Goal: Task Accomplishment & Management: Complete application form

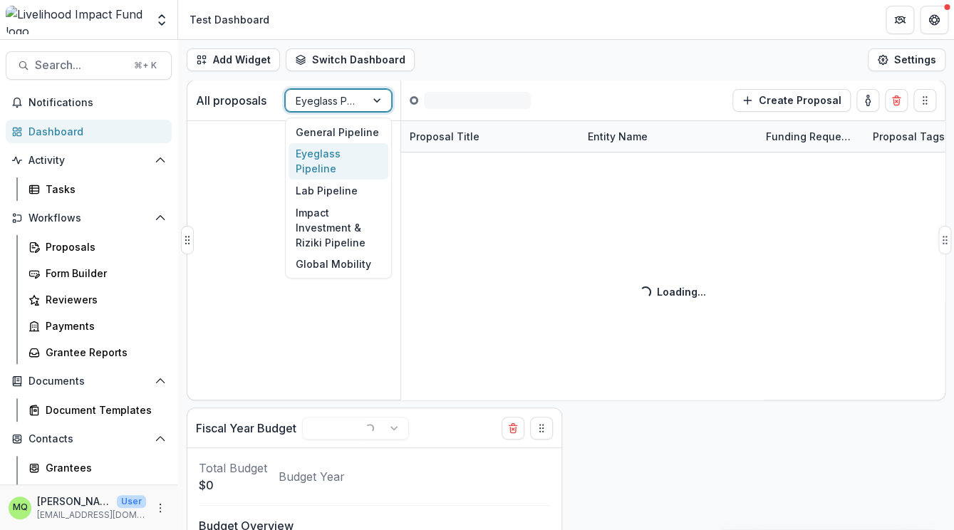
click at [339, 105] on div at bounding box center [326, 101] width 60 height 18
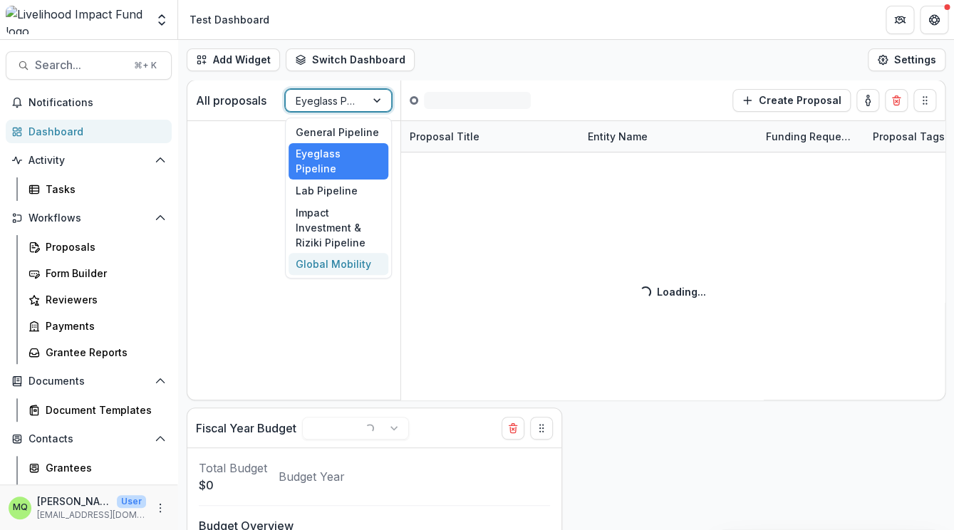
click at [357, 253] on div "Global Mobility" at bounding box center [339, 264] width 100 height 22
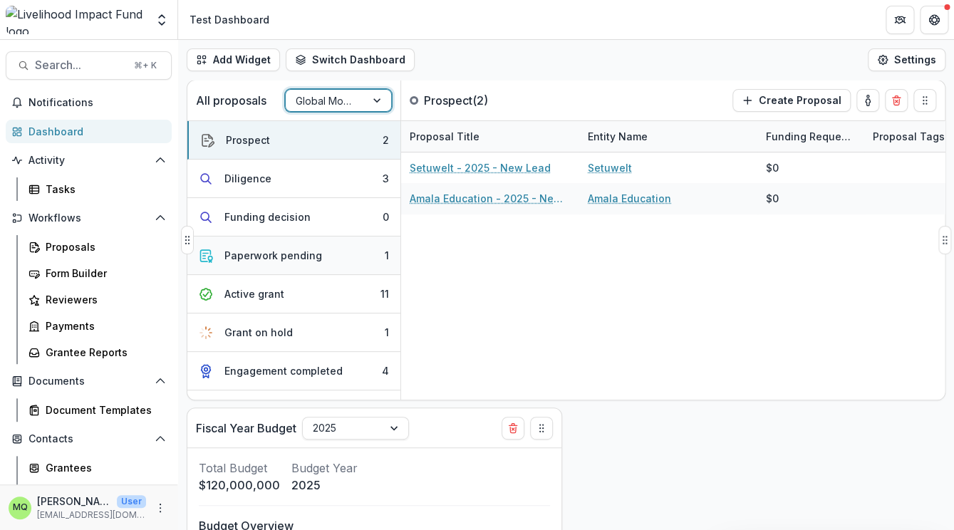
click at [347, 259] on button "Paperwork pending 1" at bounding box center [293, 256] width 213 height 38
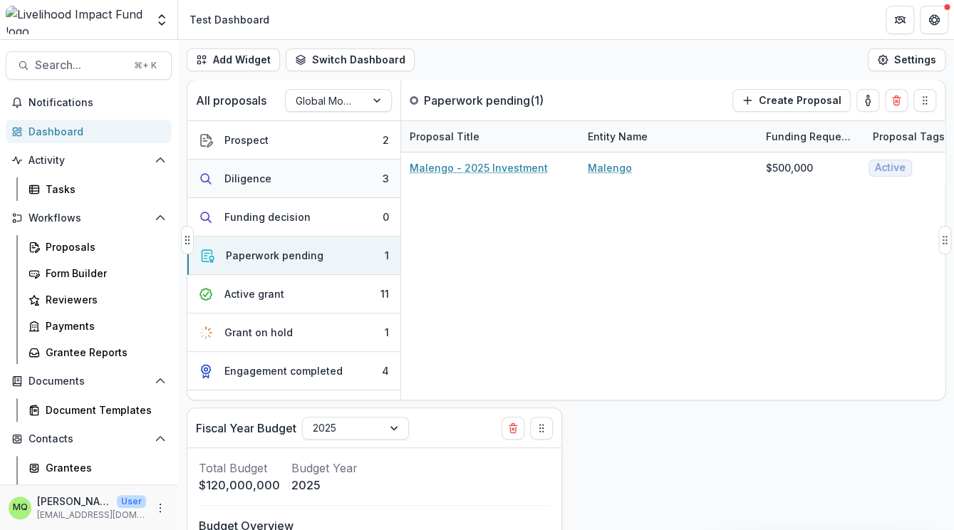
click at [343, 169] on button "Diligence 3" at bounding box center [293, 179] width 213 height 38
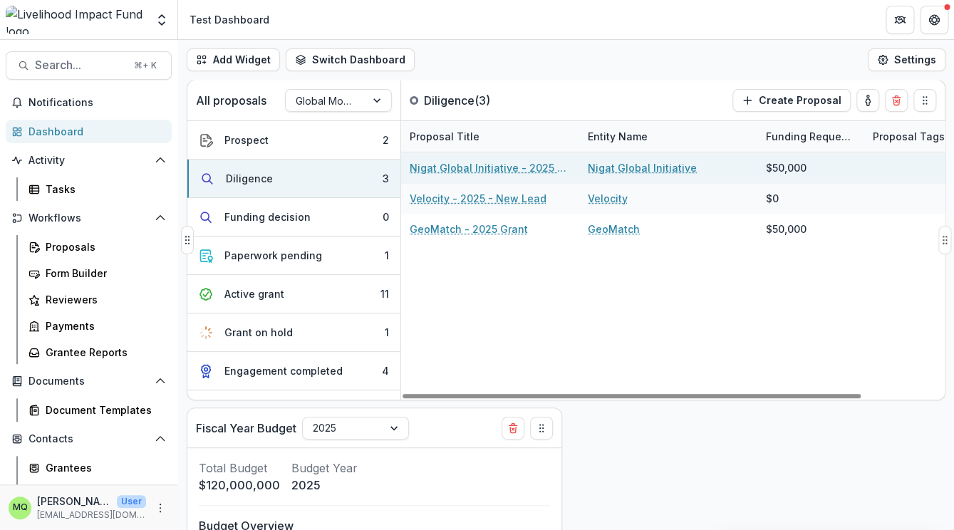
click at [454, 165] on link "Nigat Global Initiative - 2025 - Prospect" at bounding box center [490, 167] width 161 height 15
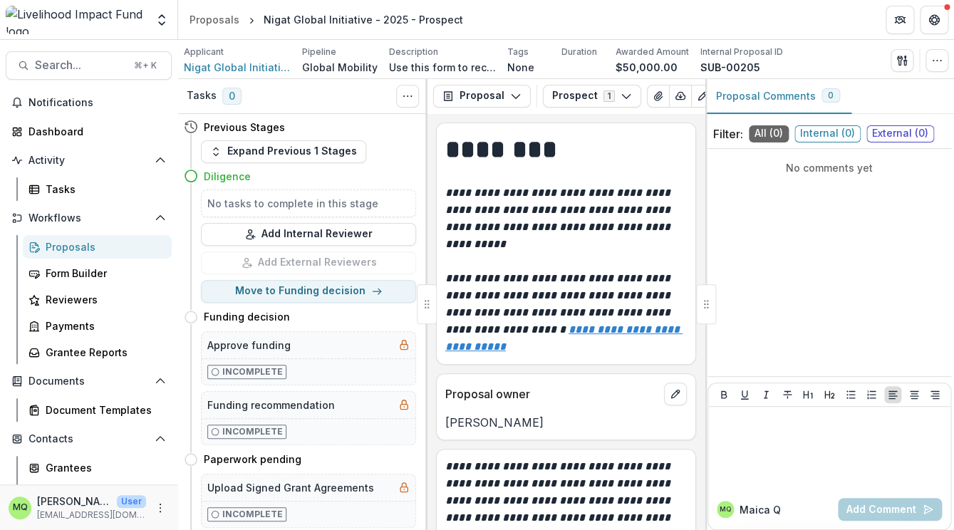
scroll to position [33, 0]
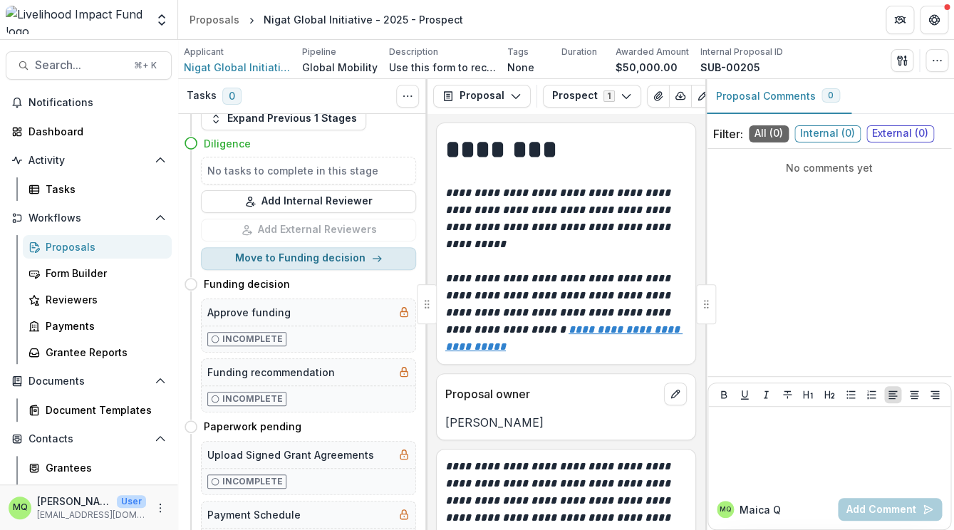
click at [361, 259] on button "Move to Funding decision" at bounding box center [308, 258] width 215 height 23
select select "**********"
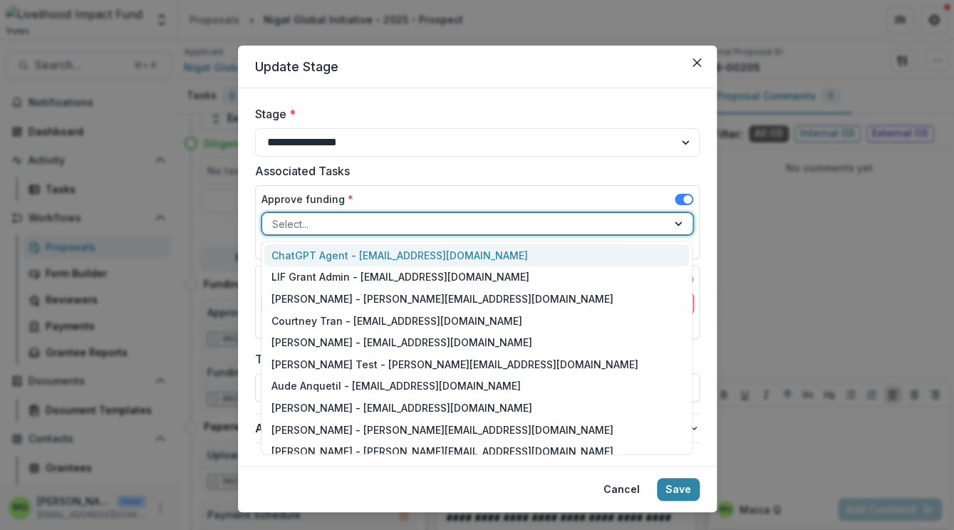
click at [632, 226] on div at bounding box center [464, 224] width 385 height 18
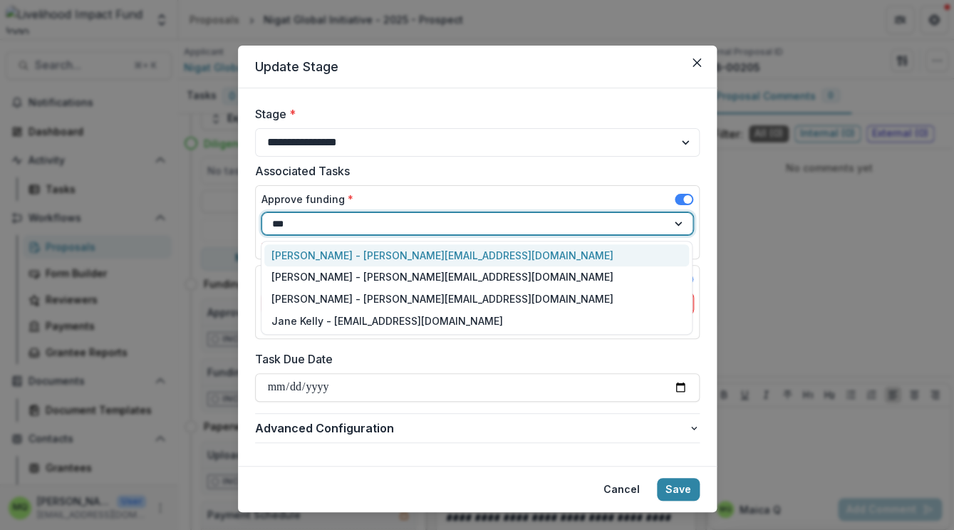
type input "****"
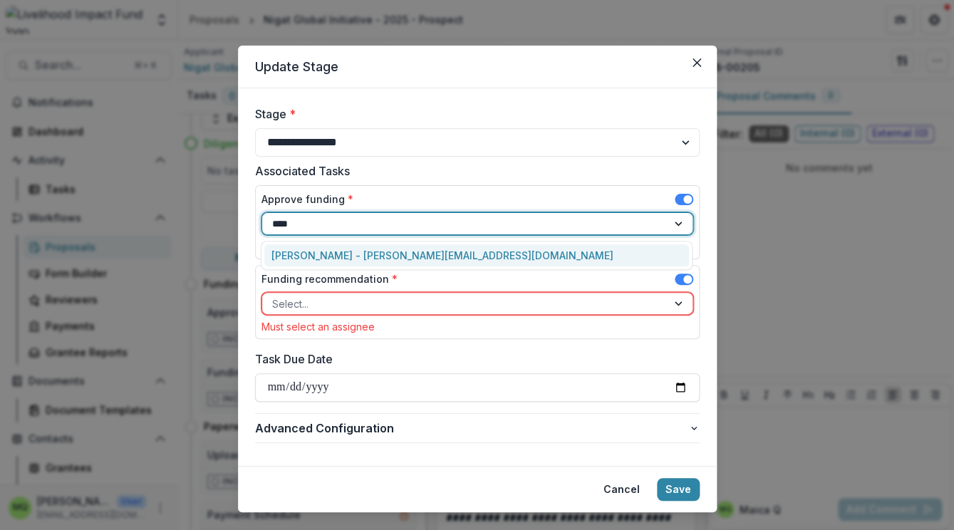
click at [600, 256] on div "[PERSON_NAME] - [PERSON_NAME][EMAIL_ADDRESS][DOMAIN_NAME]" at bounding box center [476, 255] width 425 height 22
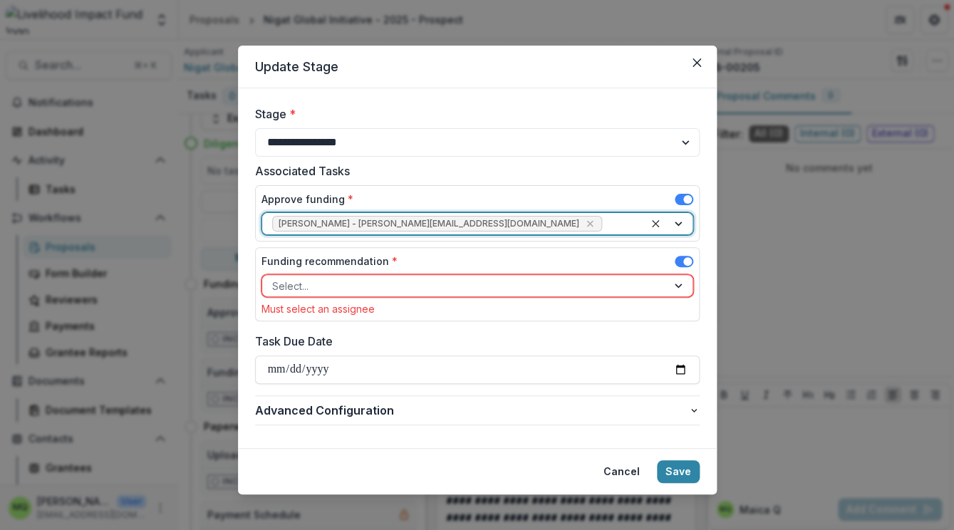
scroll to position [11, 0]
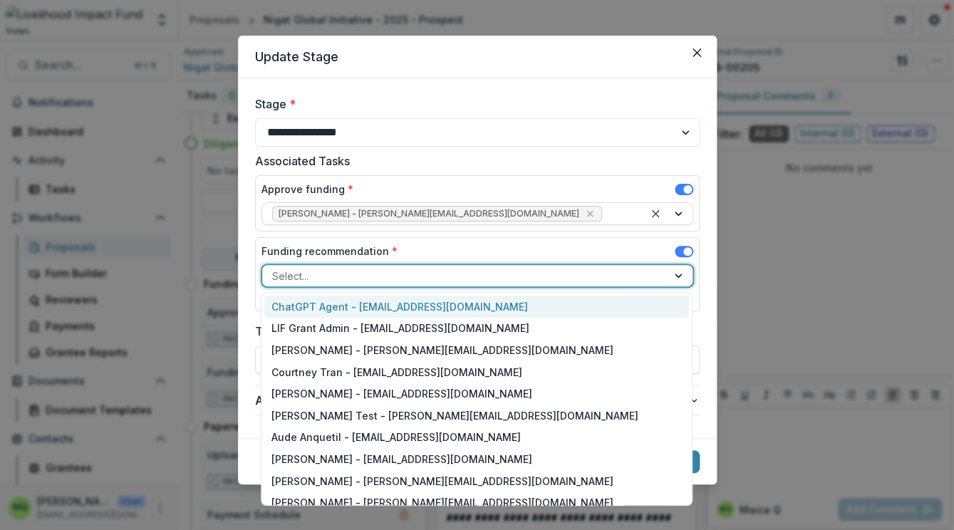
click at [605, 276] on div at bounding box center [464, 276] width 385 height 18
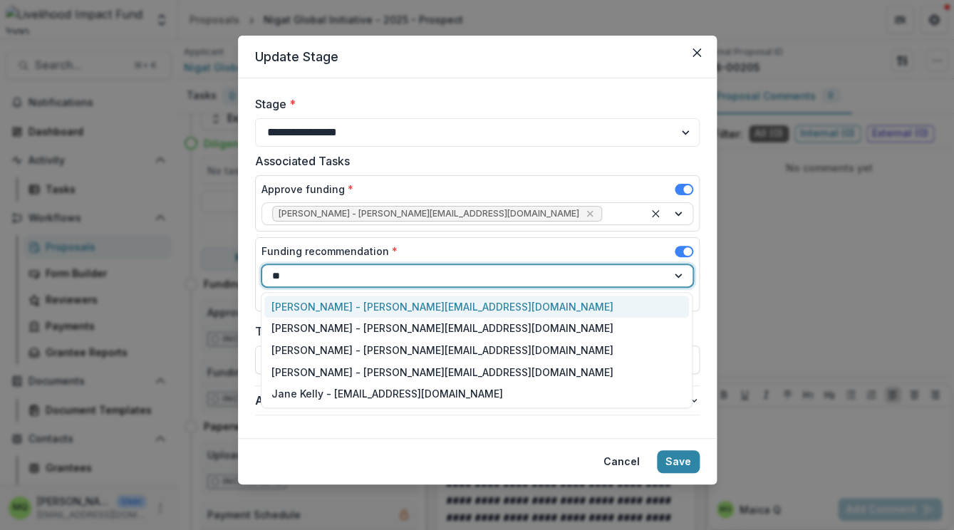
type input "***"
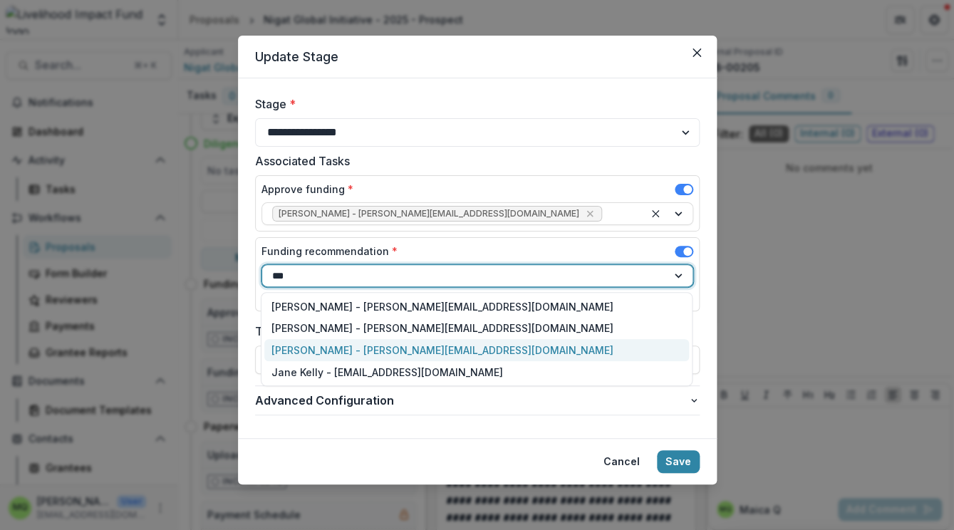
click at [579, 356] on div "[PERSON_NAME] - [PERSON_NAME][EMAIL_ADDRESS][DOMAIN_NAME]" at bounding box center [476, 350] width 425 height 22
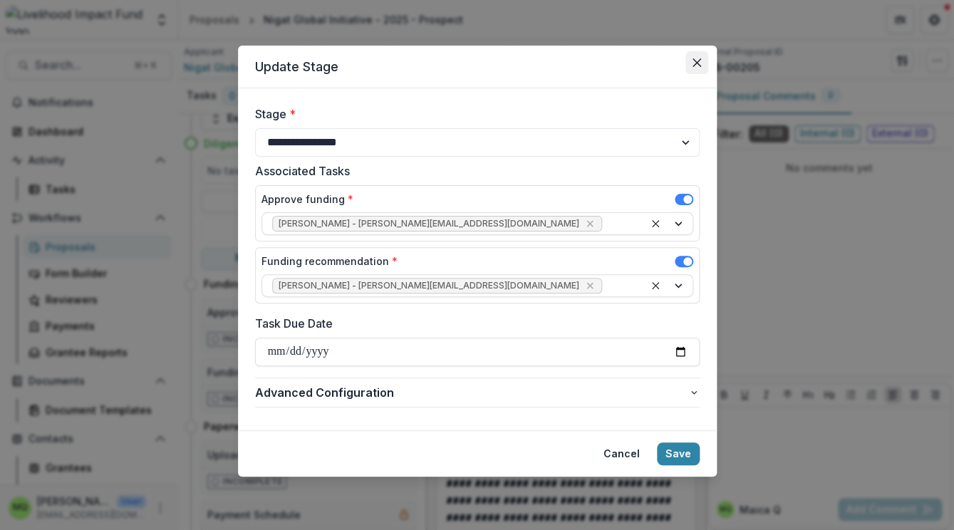
click at [695, 61] on icon "Close" at bounding box center [696, 62] width 9 height 9
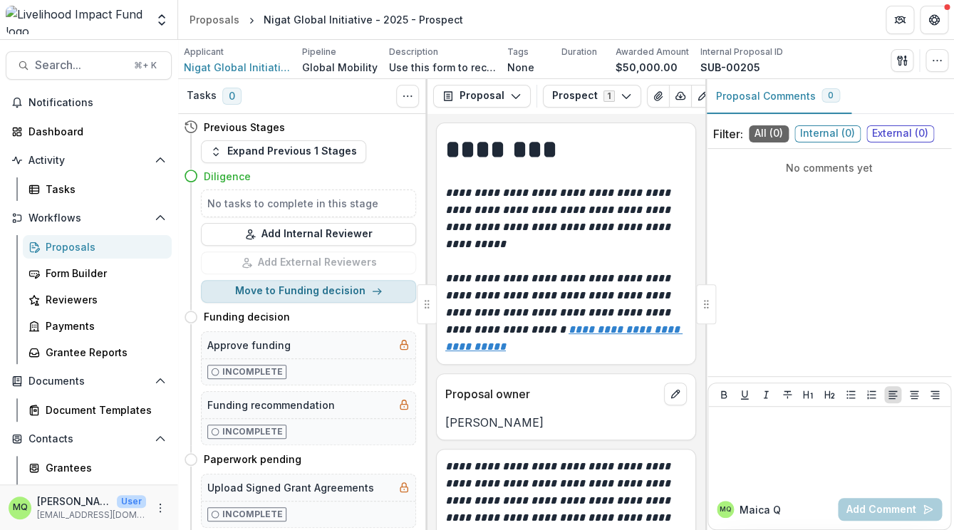
click at [344, 294] on button "Move to Funding decision" at bounding box center [308, 291] width 215 height 23
select select "**********"
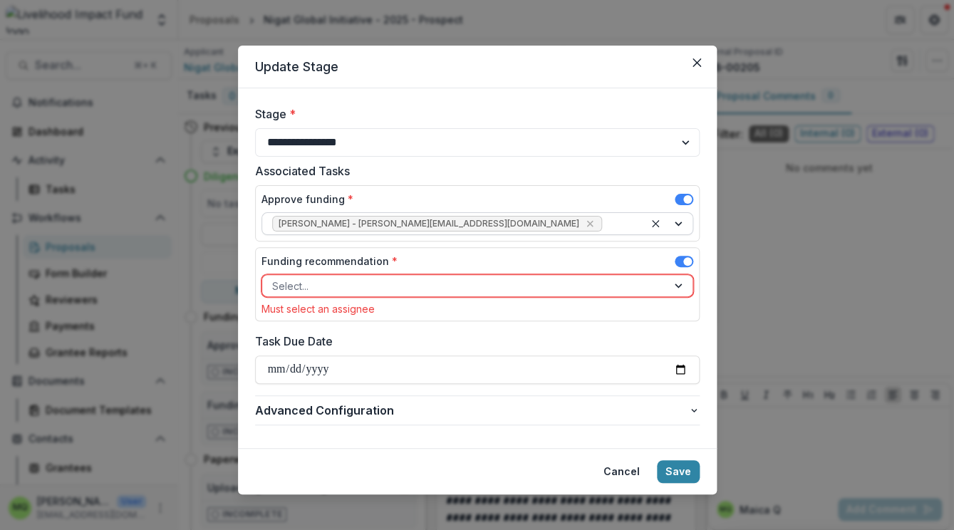
click at [605, 218] on div at bounding box center [619, 224] width 29 height 18
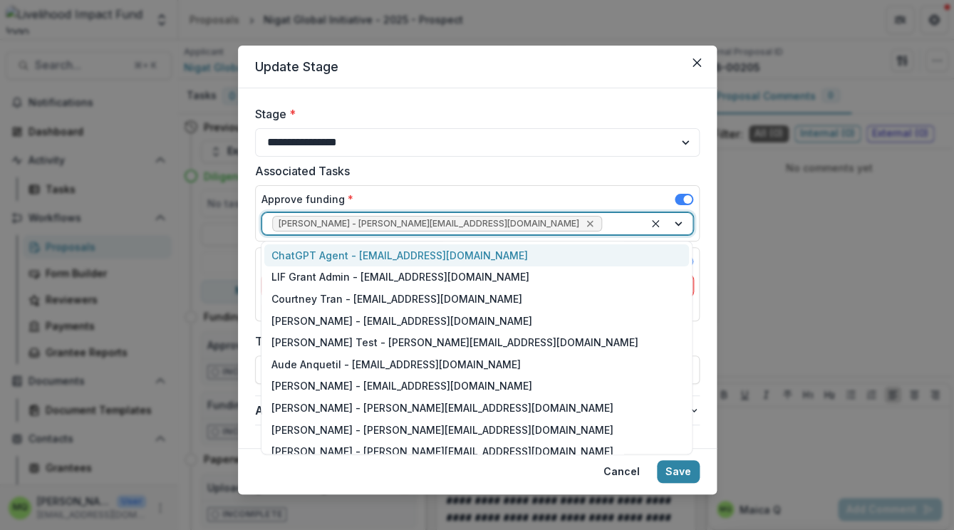
click at [584, 224] on icon "Remove Jeremy Hockenstein - jeremy@lifund.org" at bounding box center [589, 223] width 11 height 11
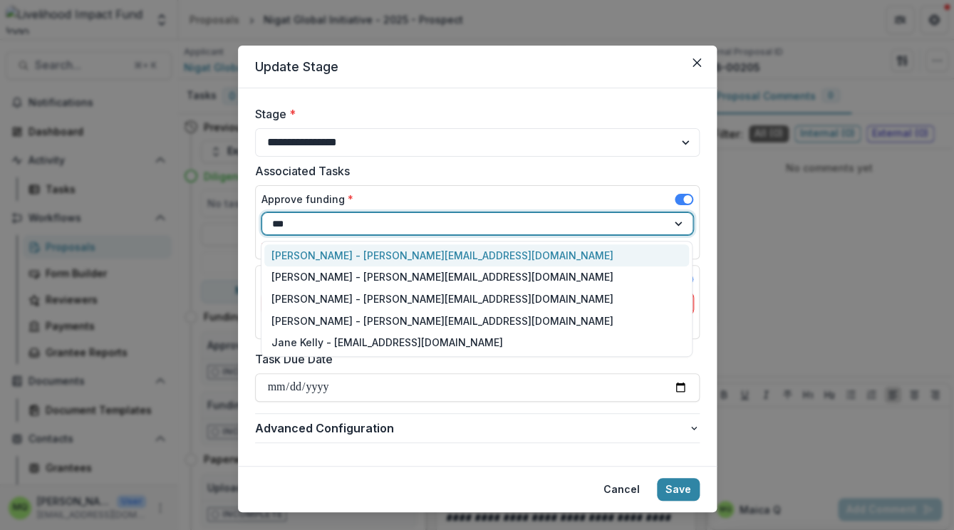
type input "****"
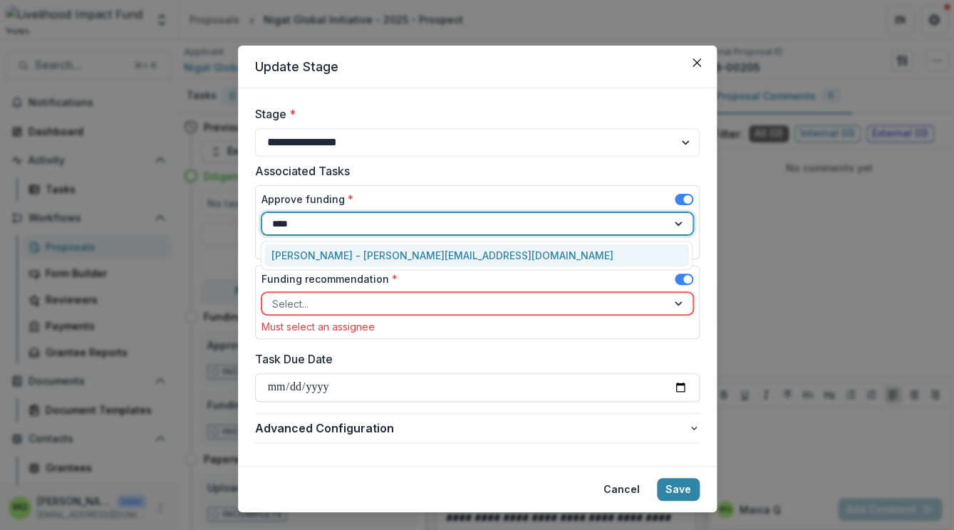
click at [451, 255] on div "[PERSON_NAME] - [PERSON_NAME][EMAIL_ADDRESS][DOMAIN_NAME]" at bounding box center [476, 255] width 425 height 22
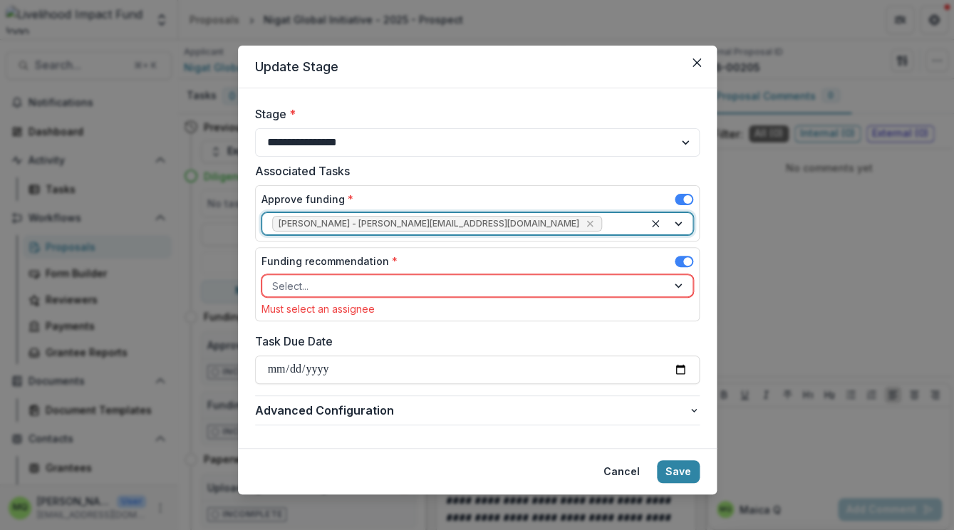
click at [453, 288] on div at bounding box center [464, 286] width 385 height 18
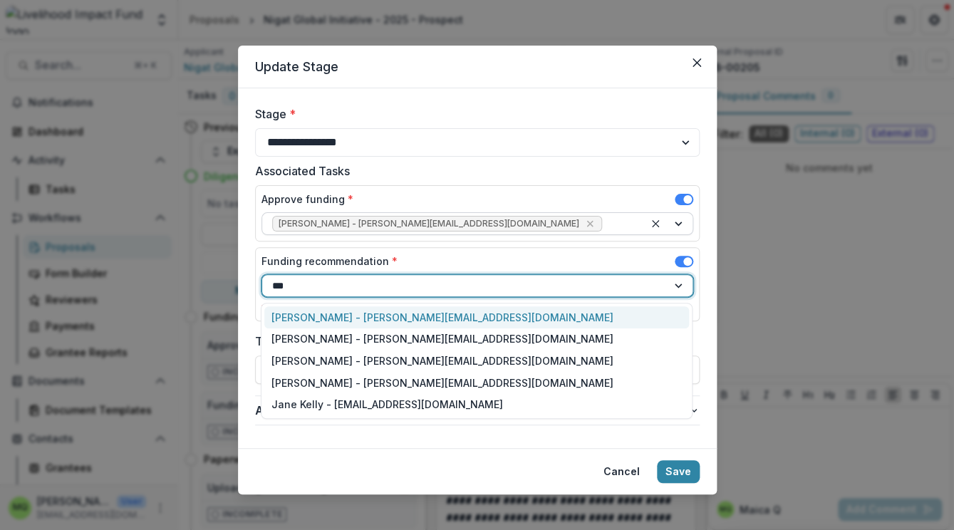
type input "****"
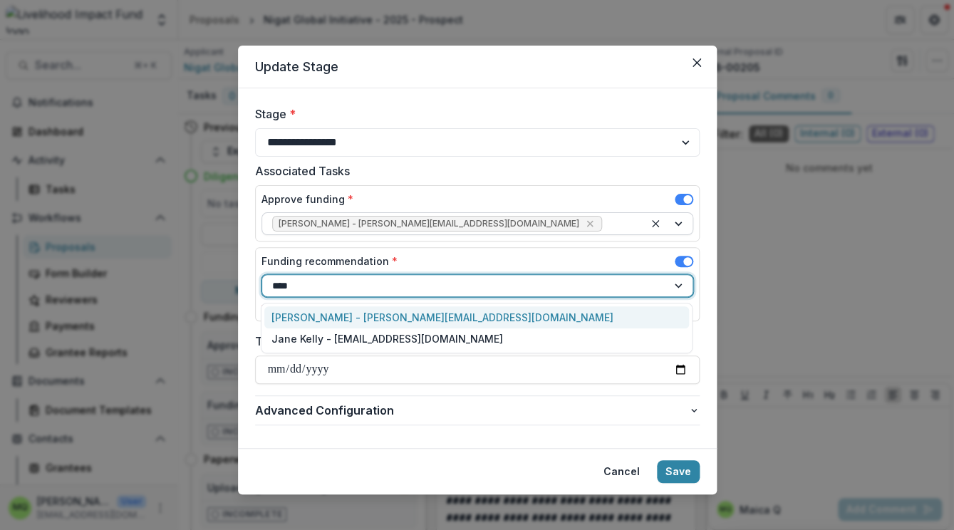
click at [444, 319] on div "[PERSON_NAME] - [PERSON_NAME][EMAIL_ADDRESS][DOMAIN_NAME]" at bounding box center [476, 317] width 425 height 22
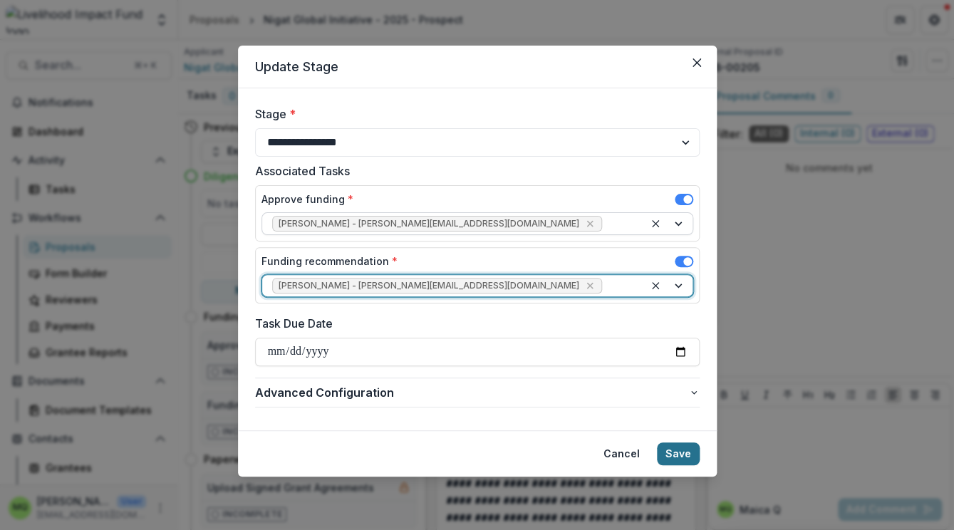
click at [674, 454] on button "Save" at bounding box center [678, 454] width 43 height 23
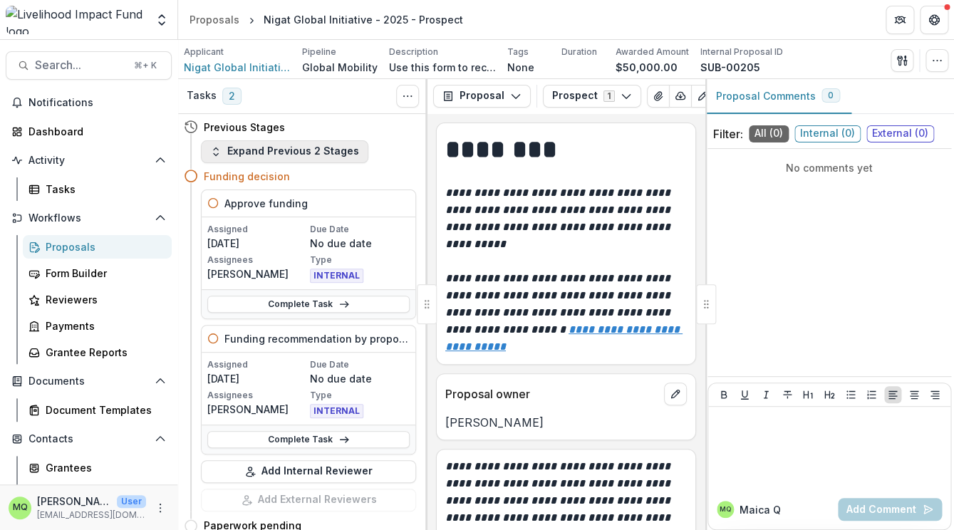
click at [285, 150] on button "Expand Previous 2 Stages" at bounding box center [284, 151] width 167 height 23
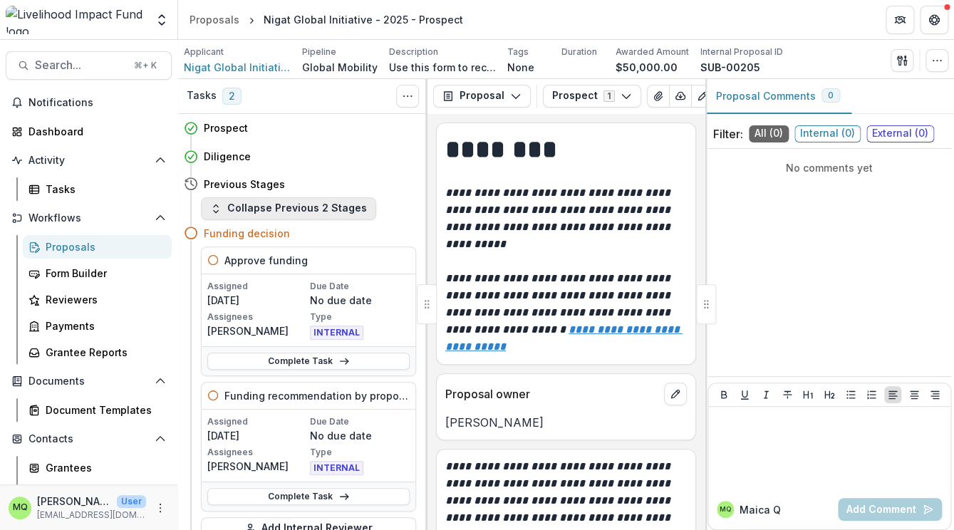
click at [272, 213] on button "Collapse Previous 2 Stages" at bounding box center [288, 208] width 175 height 23
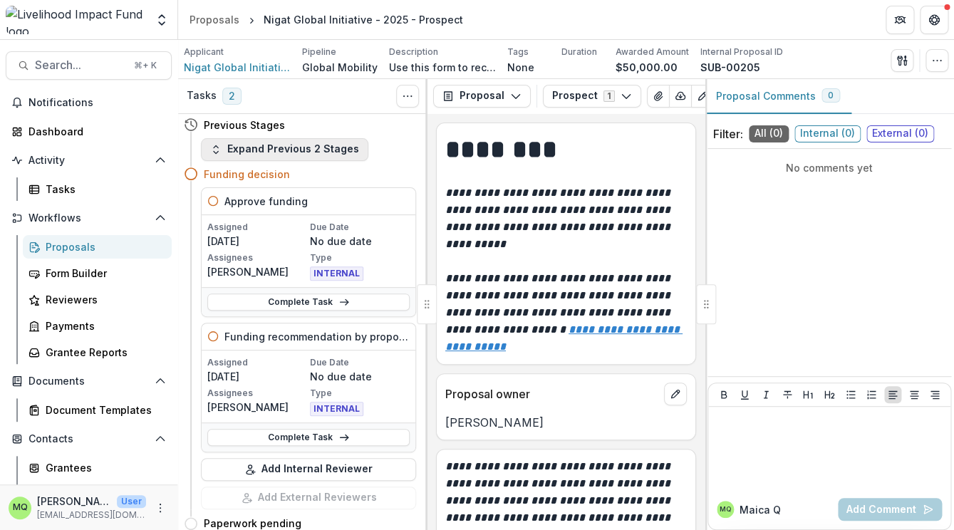
click at [276, 150] on button "Expand Previous 2 Stages" at bounding box center [284, 149] width 167 height 23
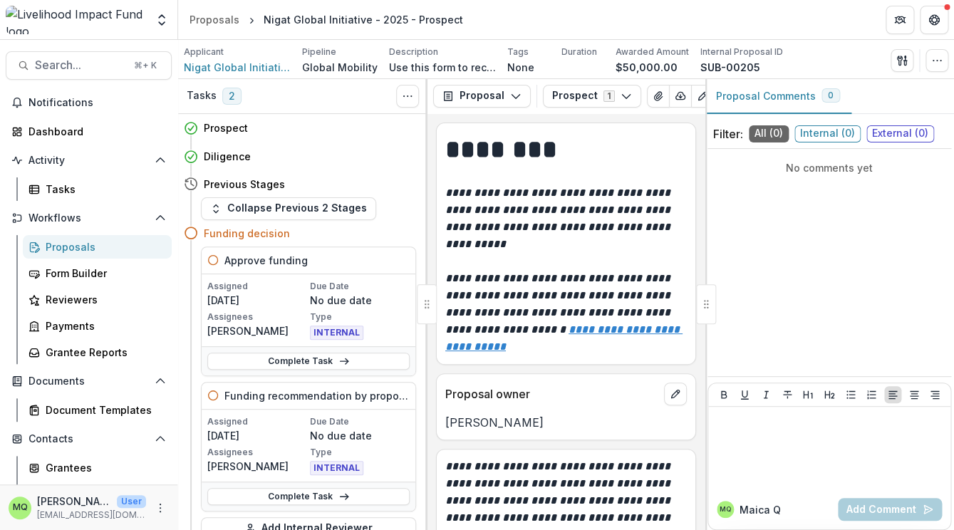
click at [192, 184] on icon at bounding box center [191, 184] width 14 height 14
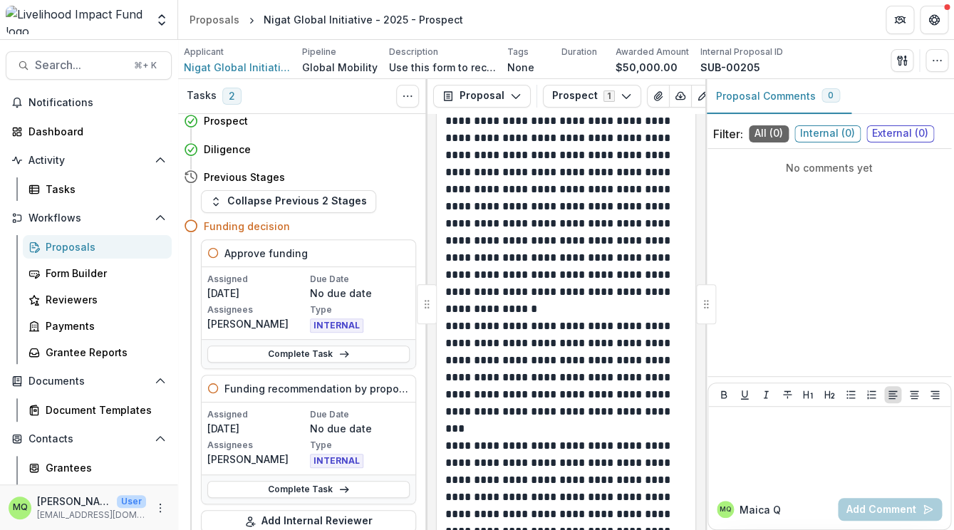
scroll to position [953, 0]
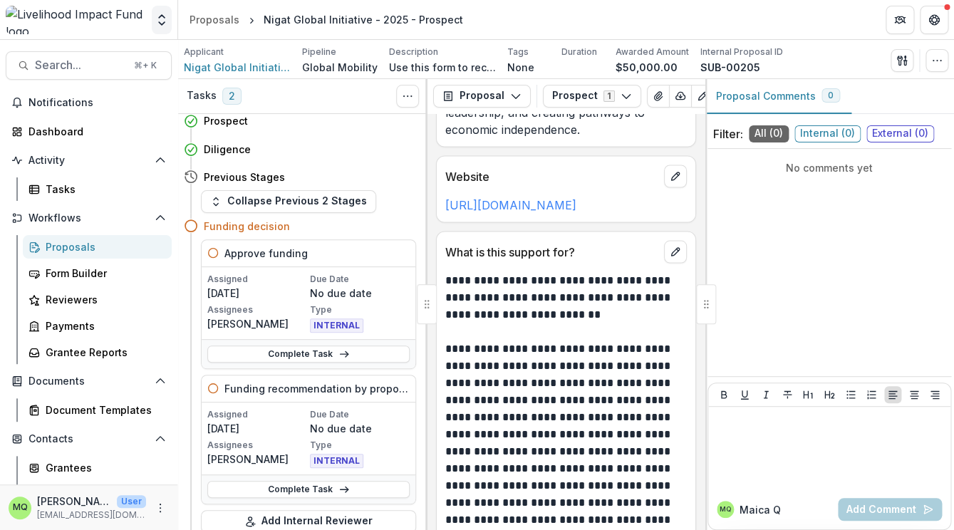
click at [165, 20] on icon "Open entity switcher" at bounding box center [162, 20] width 14 height 14
click at [158, 505] on icon "More" at bounding box center [160, 507] width 11 height 11
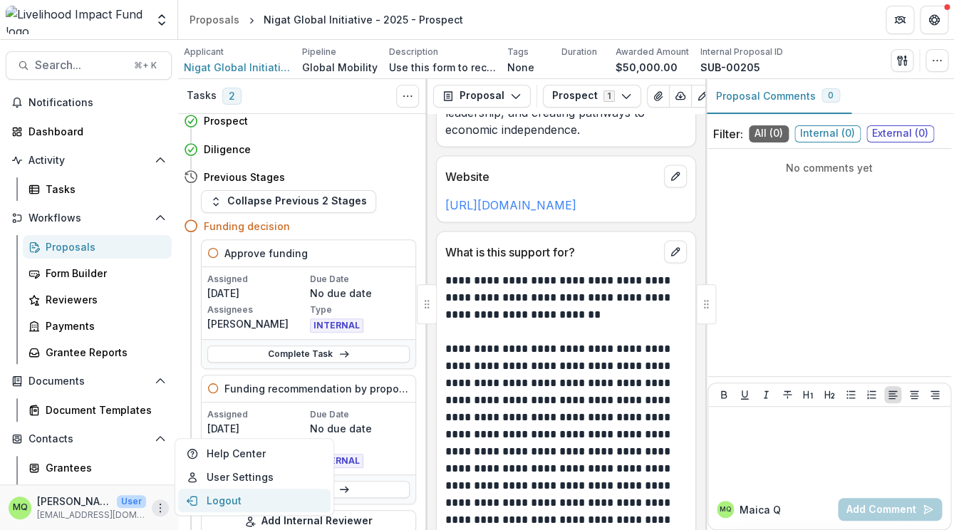
click at [212, 496] on button "Logout" at bounding box center [254, 501] width 152 height 24
